Goal: Information Seeking & Learning: Learn about a topic

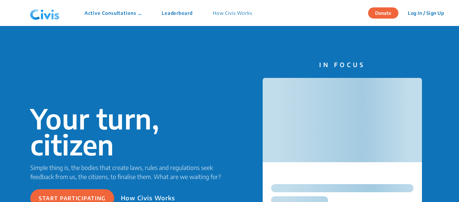
scroll to position [34, 0]
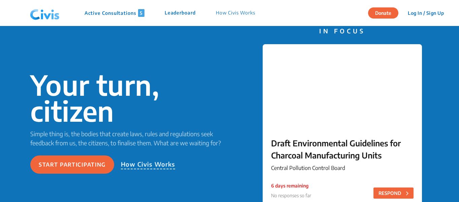
click at [117, 12] on p "Active Consultations 5" at bounding box center [115, 13] width 60 height 8
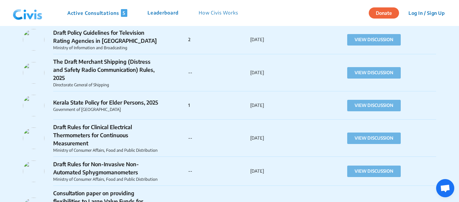
scroll to position [943, 0]
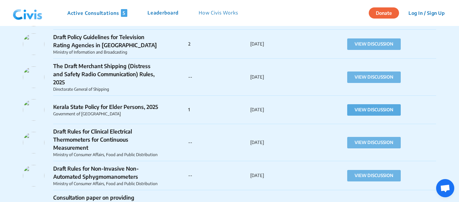
click at [396, 104] on button "VIEW DISCUSSION" at bounding box center [374, 109] width 54 height 11
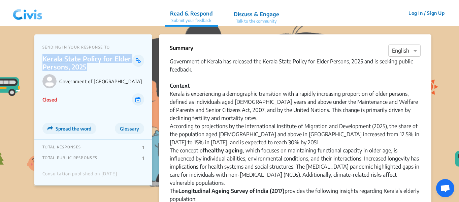
drag, startPoint x: 95, startPoint y: 66, endPoint x: 33, endPoint y: 58, distance: 62.1
copy p "Kerala State Policy for Elder Persons, 2025"
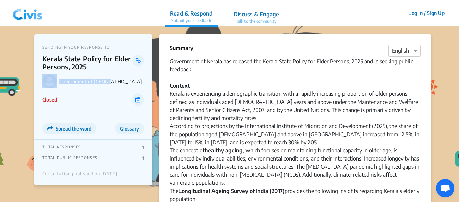
drag, startPoint x: 112, startPoint y: 80, endPoint x: 58, endPoint y: 81, distance: 53.9
click at [58, 81] on div "Government of Kerala" at bounding box center [93, 81] width 102 height 14
copy div "Government of Kerala"
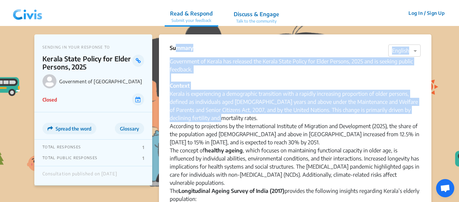
drag, startPoint x: 171, startPoint y: 46, endPoint x: 212, endPoint y: 120, distance: 83.5
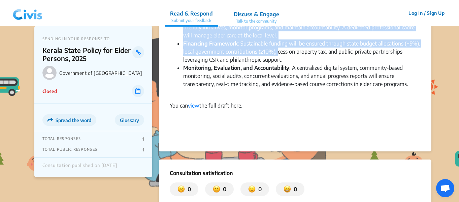
scroll to position [640, 0]
drag, startPoint x: 167, startPoint y: 47, endPoint x: 413, endPoint y: 78, distance: 247.3
copy div "Summary × English Government of Kerala has released the Kerala State Policy for…"
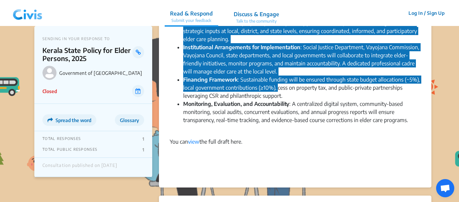
scroll to position [606, 0]
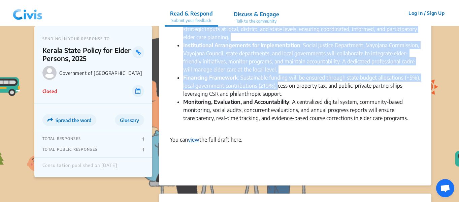
click at [198, 136] on link "view" at bounding box center [193, 139] width 11 height 7
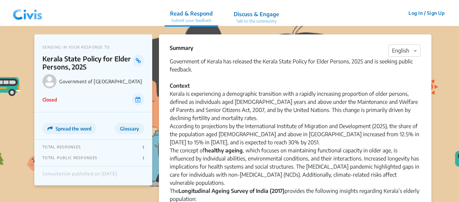
scroll to position [606, 0]
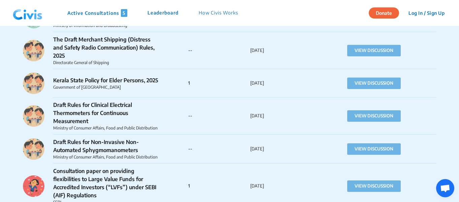
scroll to position [977, 0]
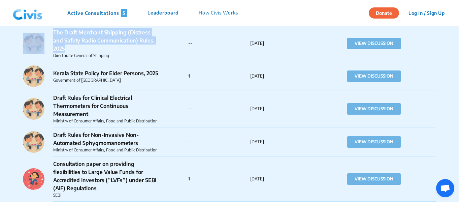
drag, startPoint x: 160, startPoint y: 41, endPoint x: 40, endPoint y: 35, distance: 120.1
click at [40, 35] on div "The Draft Merchant Shipping (Distress and Safety Radio Communication) Rules, 20…" at bounding box center [105, 43] width 165 height 30
copy div "The Draft Merchant Shipping (Distress and Safety Radio Communication) Rules, 20…"
click at [373, 38] on button "VIEW DISCUSSION" at bounding box center [374, 43] width 54 height 11
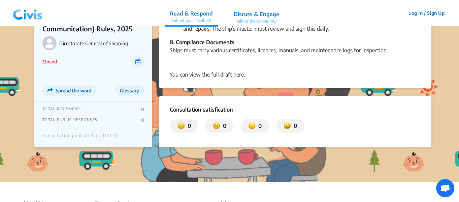
scroll to position [486, 0]
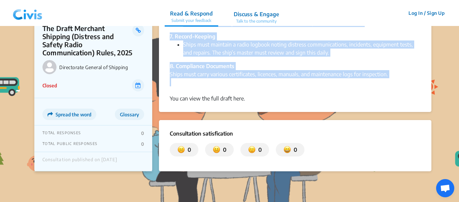
drag, startPoint x: 170, startPoint y: 45, endPoint x: 408, endPoint y: 81, distance: 240.9
copy div "Summary × English The Directorate of General Shipping has released the draft Me…"
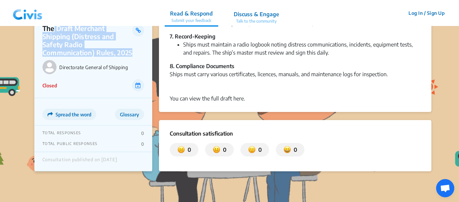
drag, startPoint x: 135, startPoint y: 54, endPoint x: 54, endPoint y: 29, distance: 85.0
click at [54, 29] on div "The Draft Merchant Shipping (Distress and Safety Radio Communication) Rules, 20…" at bounding box center [93, 40] width 102 height 32
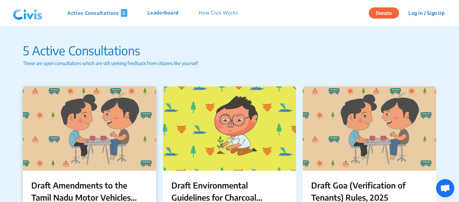
scroll to position [974, 0]
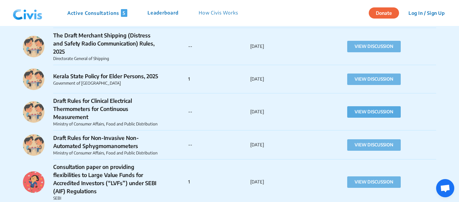
click at [365, 106] on button "VIEW DISCUSSION" at bounding box center [374, 111] width 54 height 11
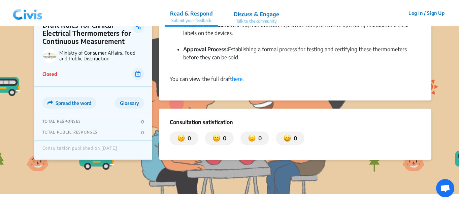
scroll to position [402, 0]
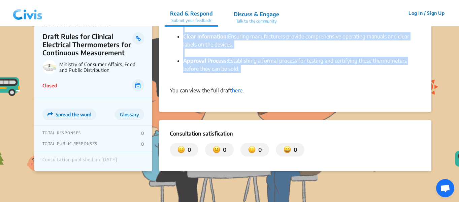
drag, startPoint x: 170, startPoint y: 46, endPoint x: 308, endPoint y: 73, distance: 140.6
copy div "Summary × English The Ministry of Consumer Affairs, Food and Public Distributio…"
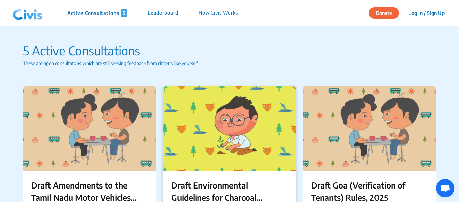
scroll to position [1007, 0]
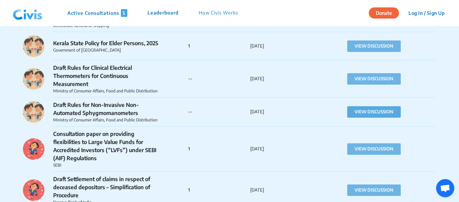
click at [373, 106] on button "VIEW DISCUSSION" at bounding box center [374, 111] width 54 height 11
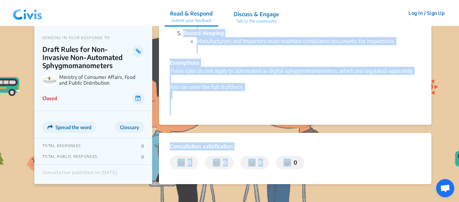
scroll to position [258, 0]
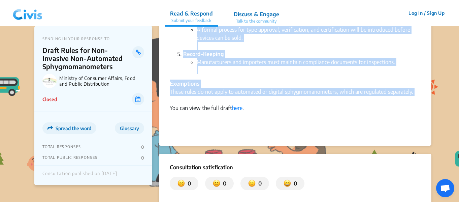
drag, startPoint x: 170, startPoint y: 60, endPoint x: 424, endPoint y: 98, distance: 256.5
copy div "The Ministry of Consumer Affairs, Food and Public Distribution has released the…"
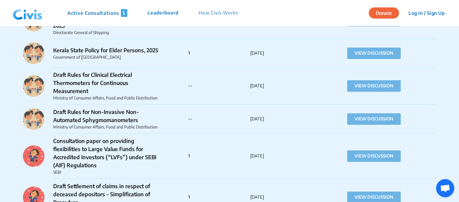
scroll to position [965, 0]
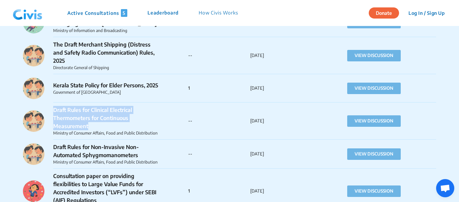
drag, startPoint x: 92, startPoint y: 116, endPoint x: 50, endPoint y: 103, distance: 44.0
click at [50, 106] on div "Draft Rules for Clinical Electrical Thermometers for Continuous Measurement Min…" at bounding box center [105, 121] width 165 height 30
copy p "Draft Rules for Clinical Electrical Thermometers for Continuous Measurement"
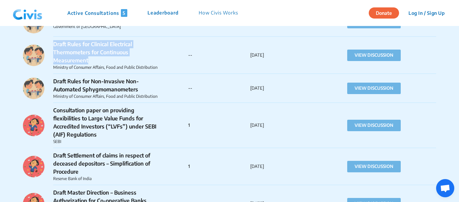
scroll to position [1032, 0]
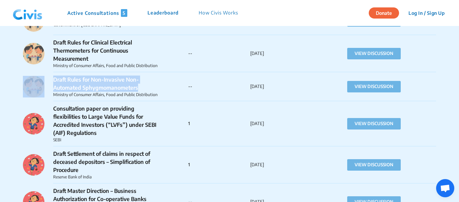
drag, startPoint x: 141, startPoint y: 82, endPoint x: 47, endPoint y: 72, distance: 95.1
click at [47, 75] on div "Draft Rules for Non-Invasive Non-Automated Sphygmomanometers Ministry of Consum…" at bounding box center [105, 86] width 165 height 22
copy div "Draft Rules for Non-Invasive Non-Automated Sphygmomanometers"
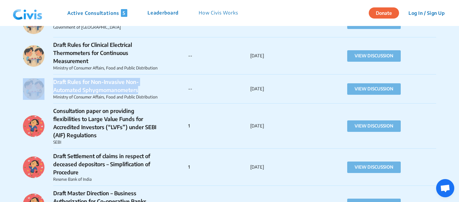
scroll to position [999, 0]
